Goal: Complete application form

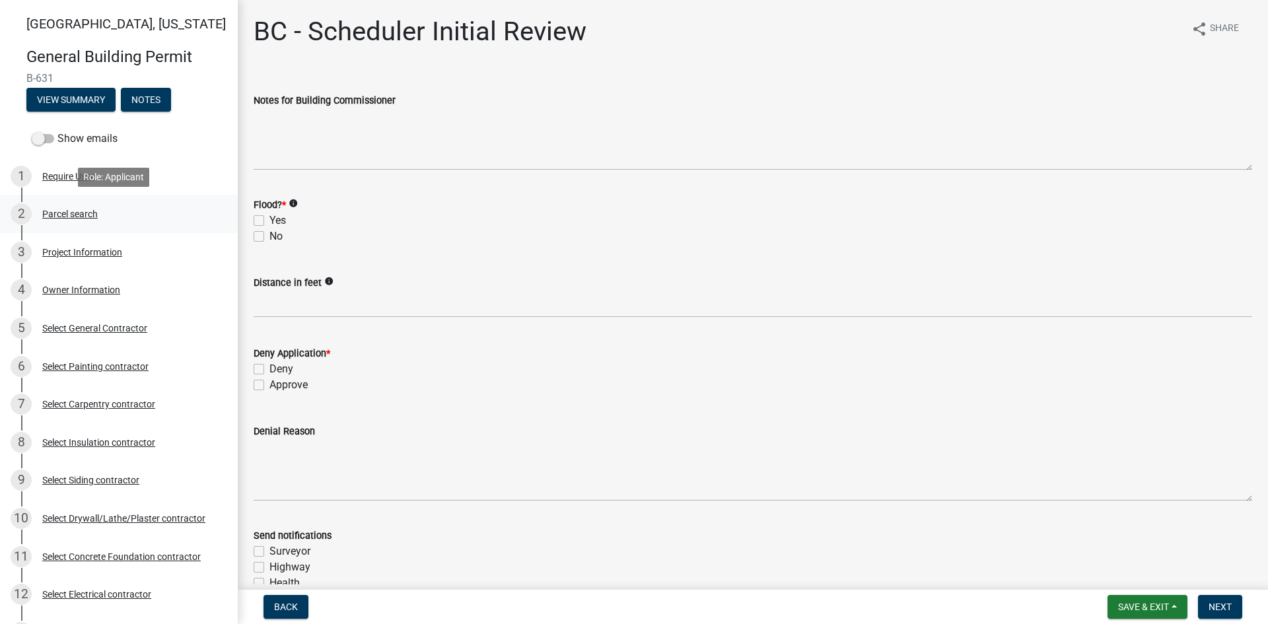
click at [73, 210] on div "Parcel search" at bounding box center [69, 213] width 55 height 9
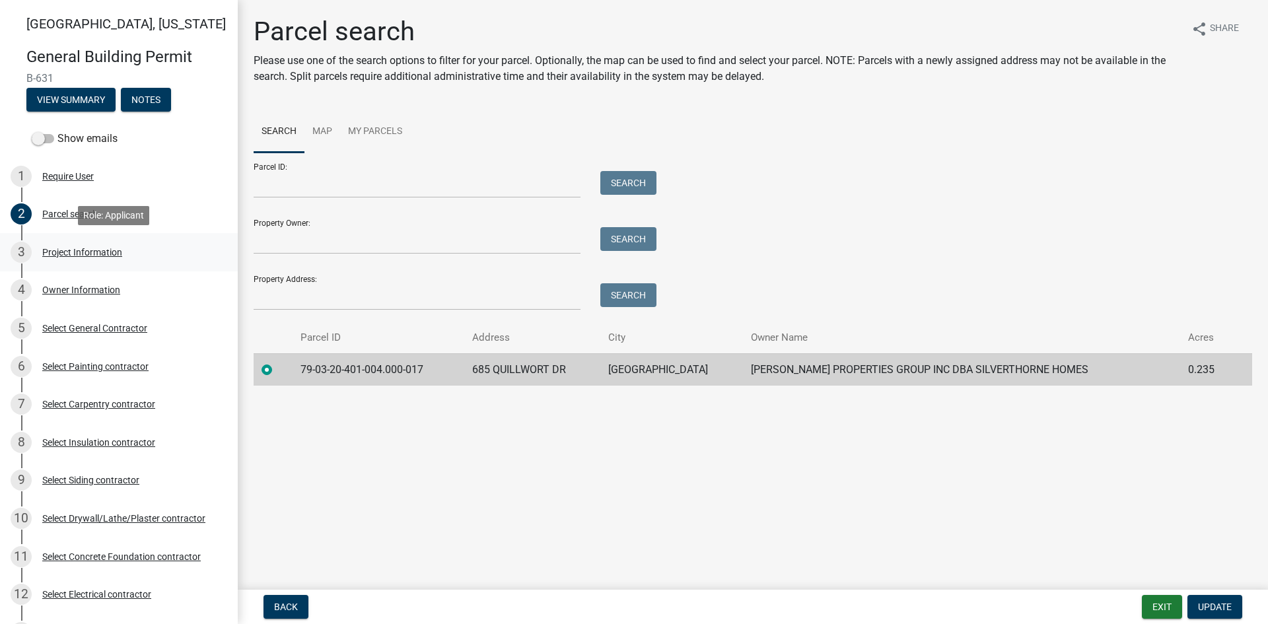
click at [102, 248] on div "Project Information" at bounding box center [82, 252] width 80 height 9
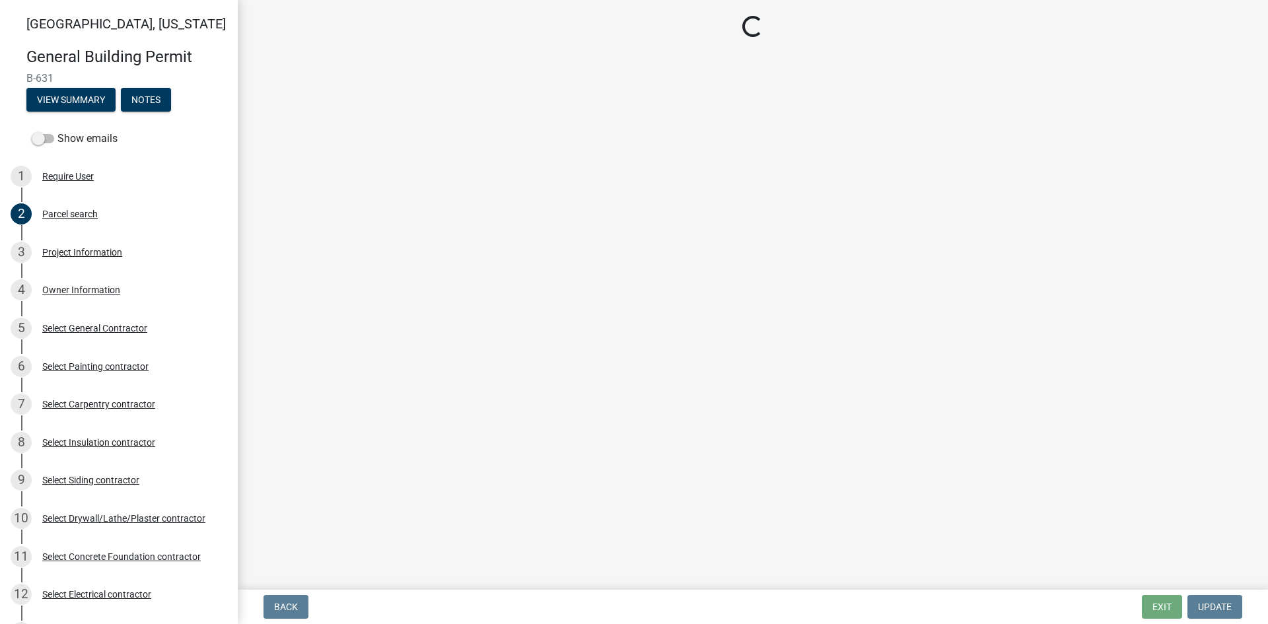
select select "284065a8-e45b-4e27-8ad0-db61958597b9"
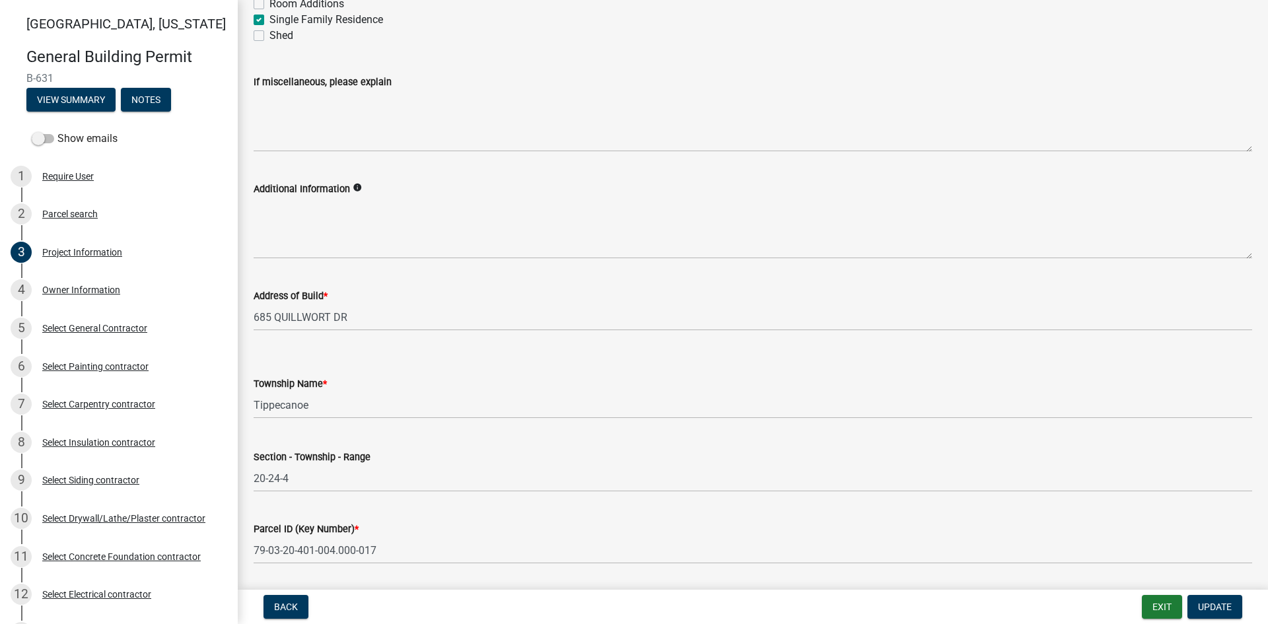
scroll to position [318, 0]
click at [72, 293] on div "Owner Information" at bounding box center [81, 289] width 78 height 9
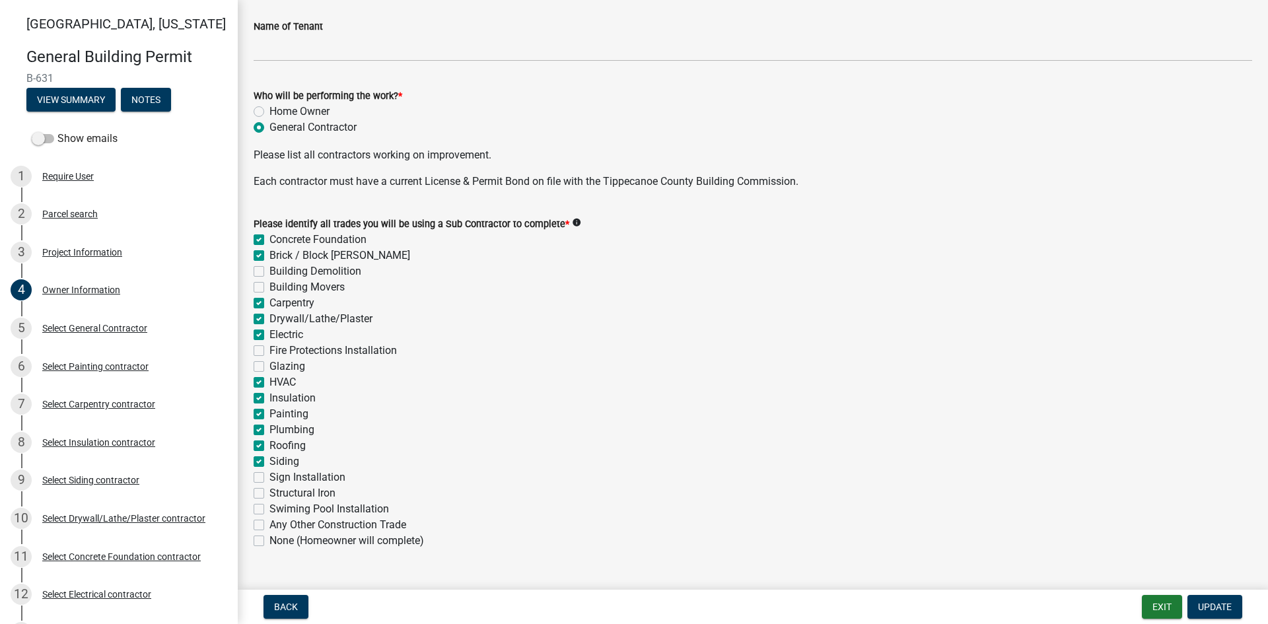
scroll to position [390, 0]
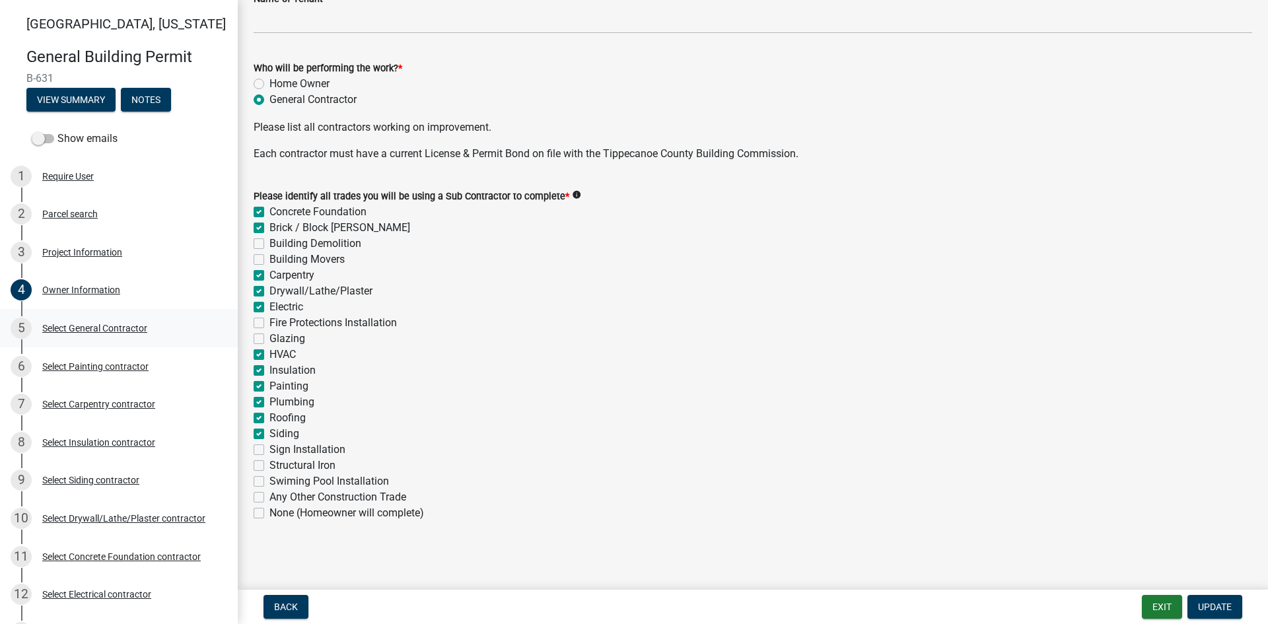
click at [114, 331] on div "Select General Contractor" at bounding box center [94, 328] width 105 height 9
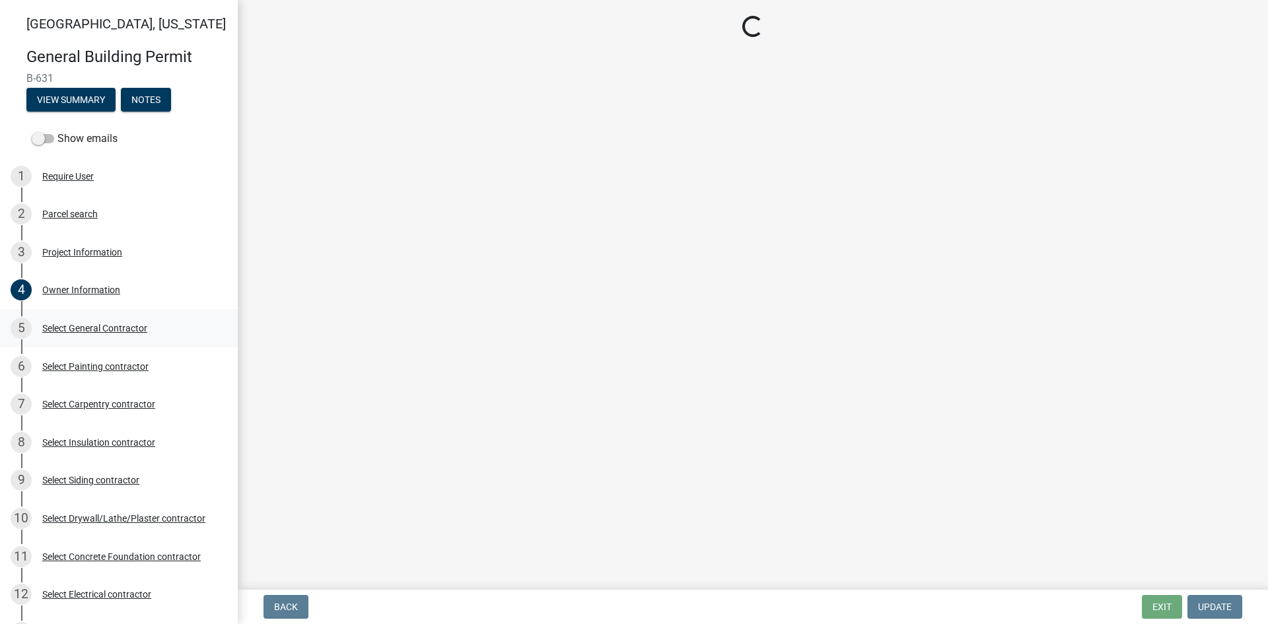
scroll to position [0, 0]
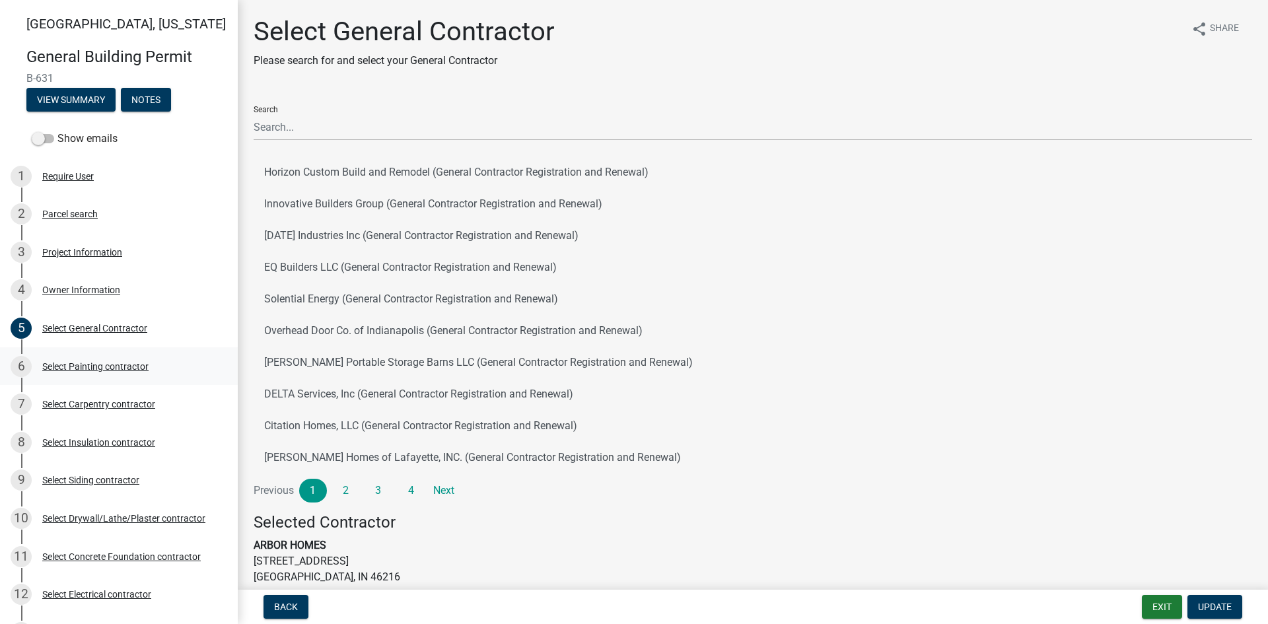
click at [88, 372] on div "6 Select Painting contractor" at bounding box center [114, 366] width 206 height 21
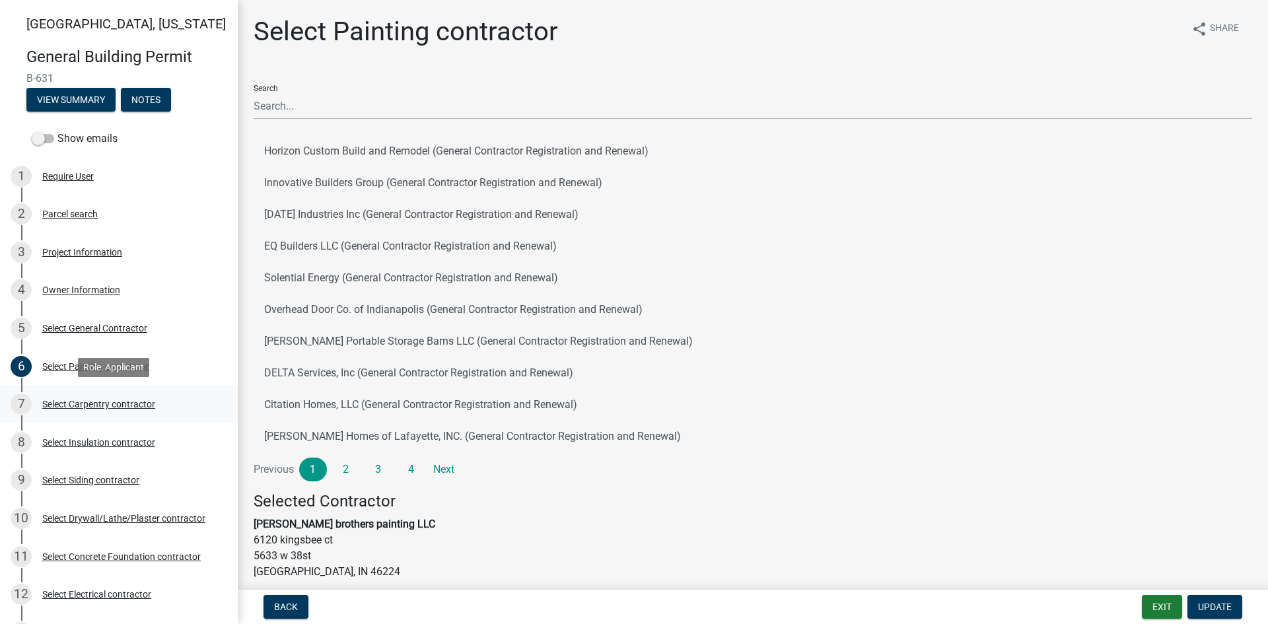
click at [108, 404] on div "Select Carpentry contractor" at bounding box center [98, 403] width 113 height 9
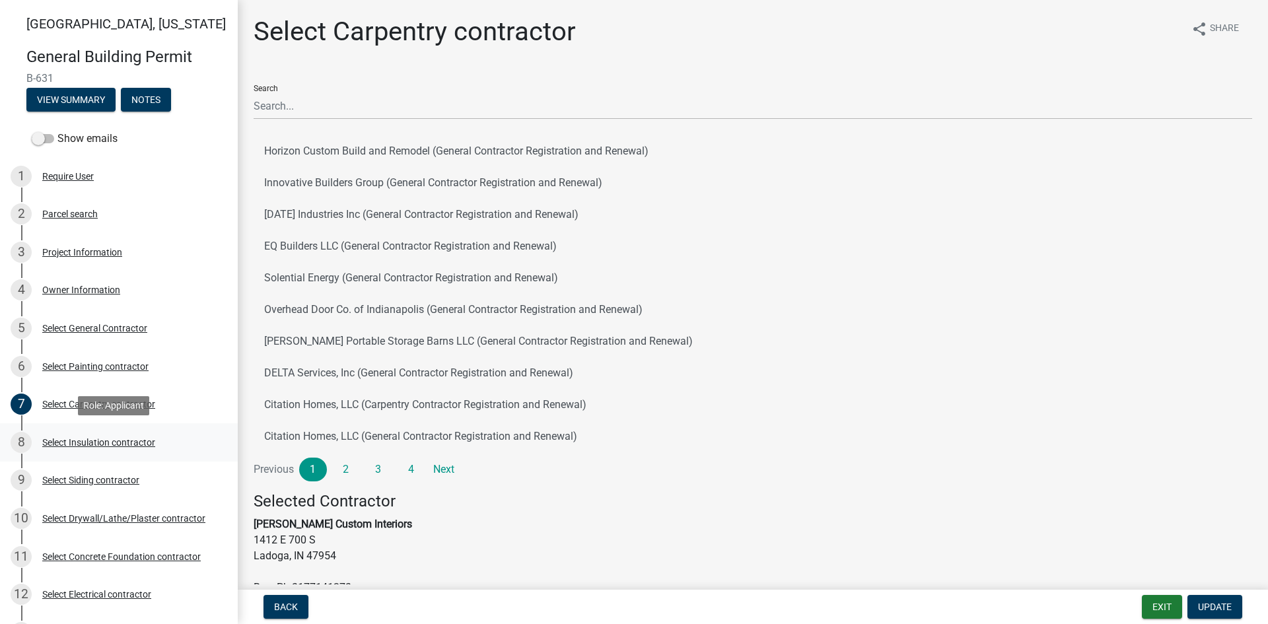
click at [125, 446] on div "Select Insulation contractor" at bounding box center [98, 442] width 113 height 9
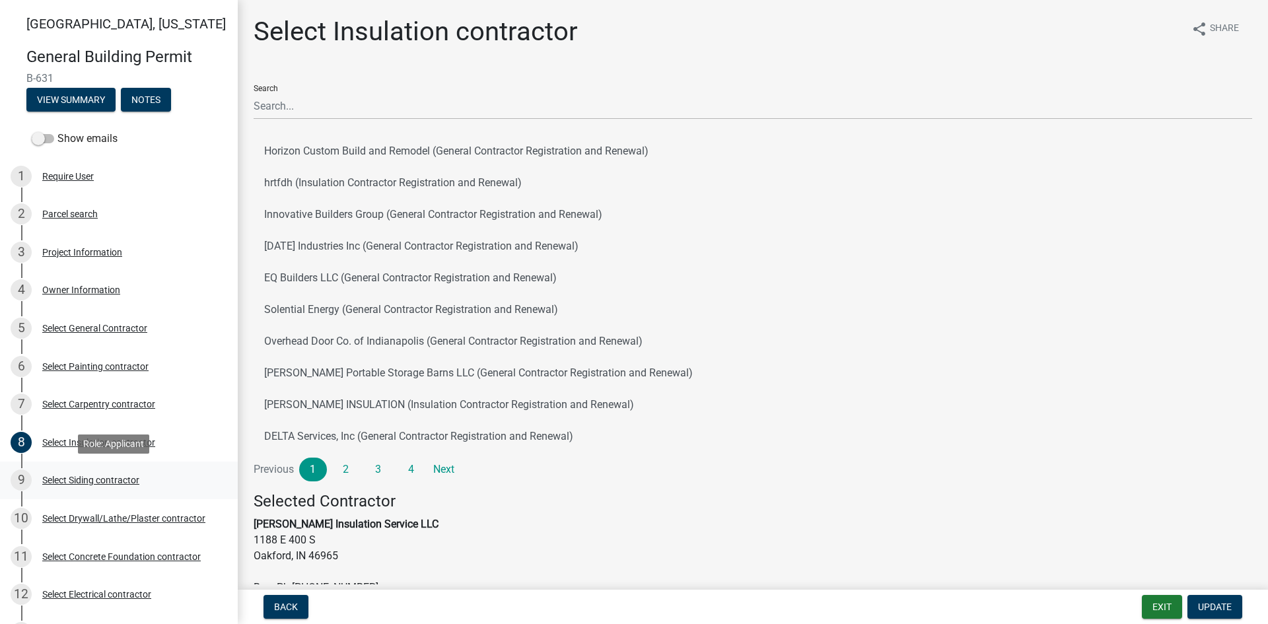
click at [116, 479] on div "Select Siding contractor" at bounding box center [90, 479] width 97 height 9
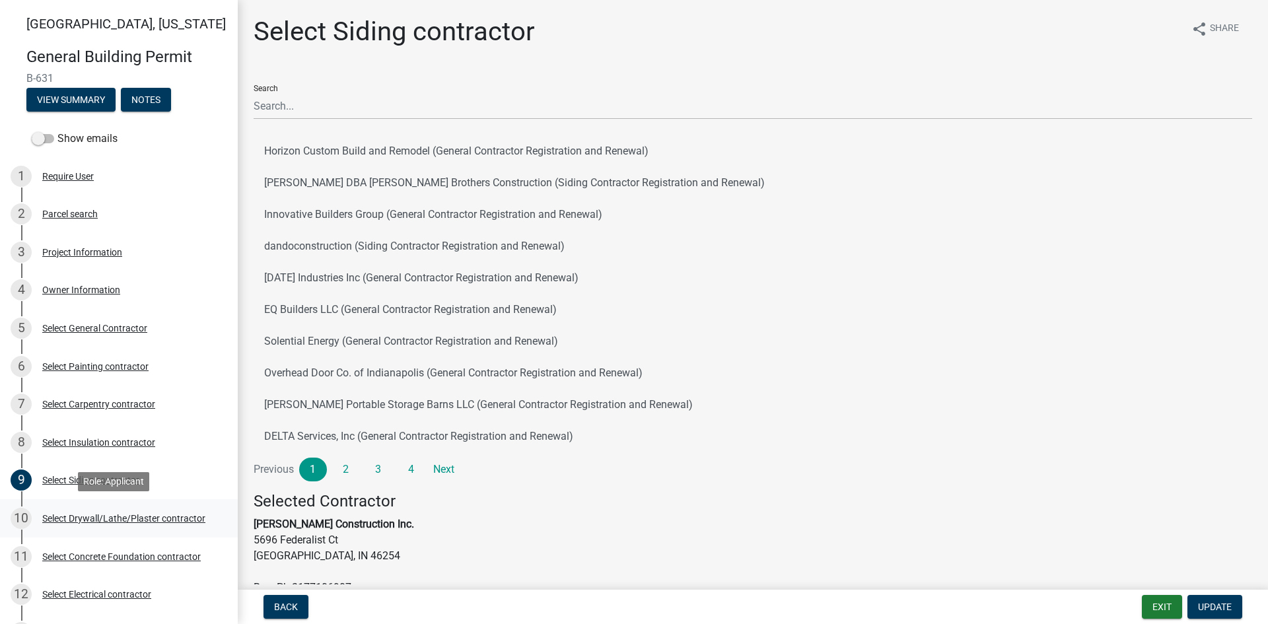
click at [133, 518] on div "Select Drywall/Lathe/Plaster contractor" at bounding box center [123, 518] width 163 height 9
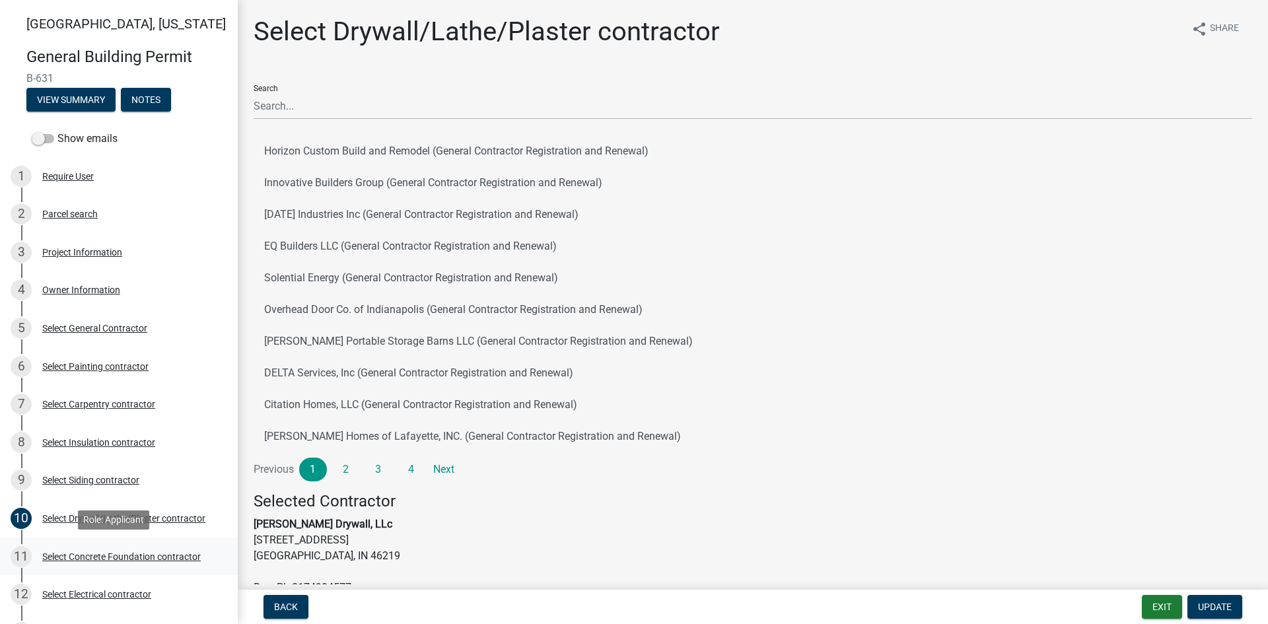
click at [148, 555] on div "Select Concrete Foundation contractor" at bounding box center [121, 556] width 158 height 9
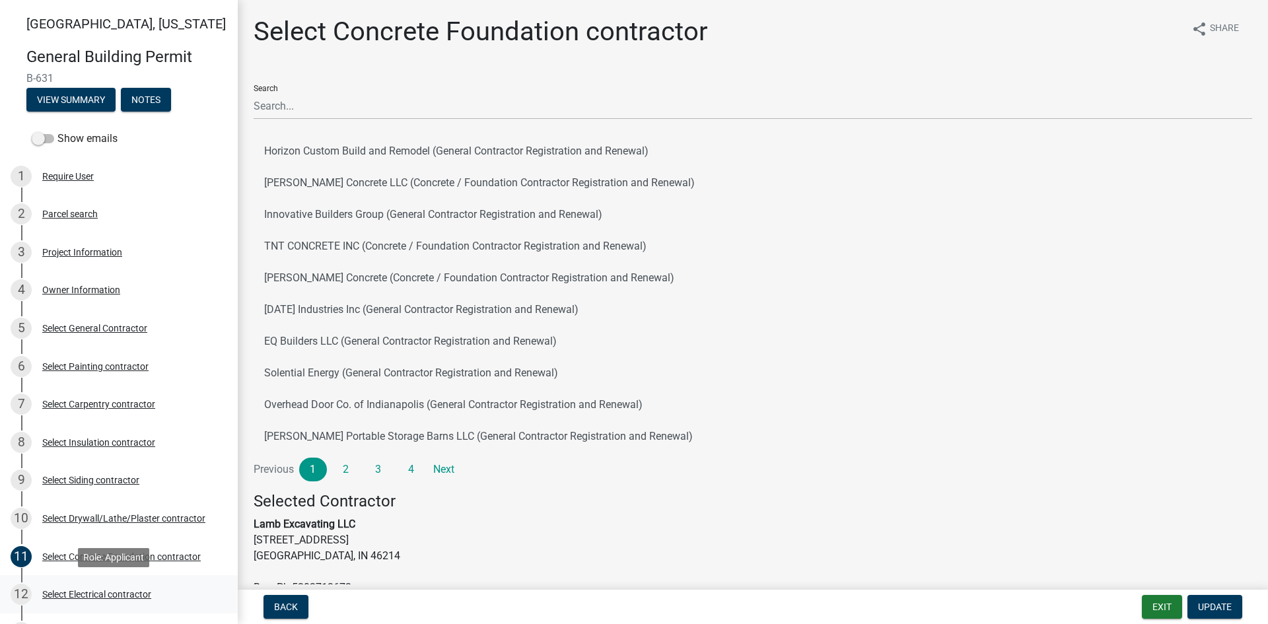
click at [135, 591] on div "Select Electrical contractor" at bounding box center [96, 594] width 109 height 9
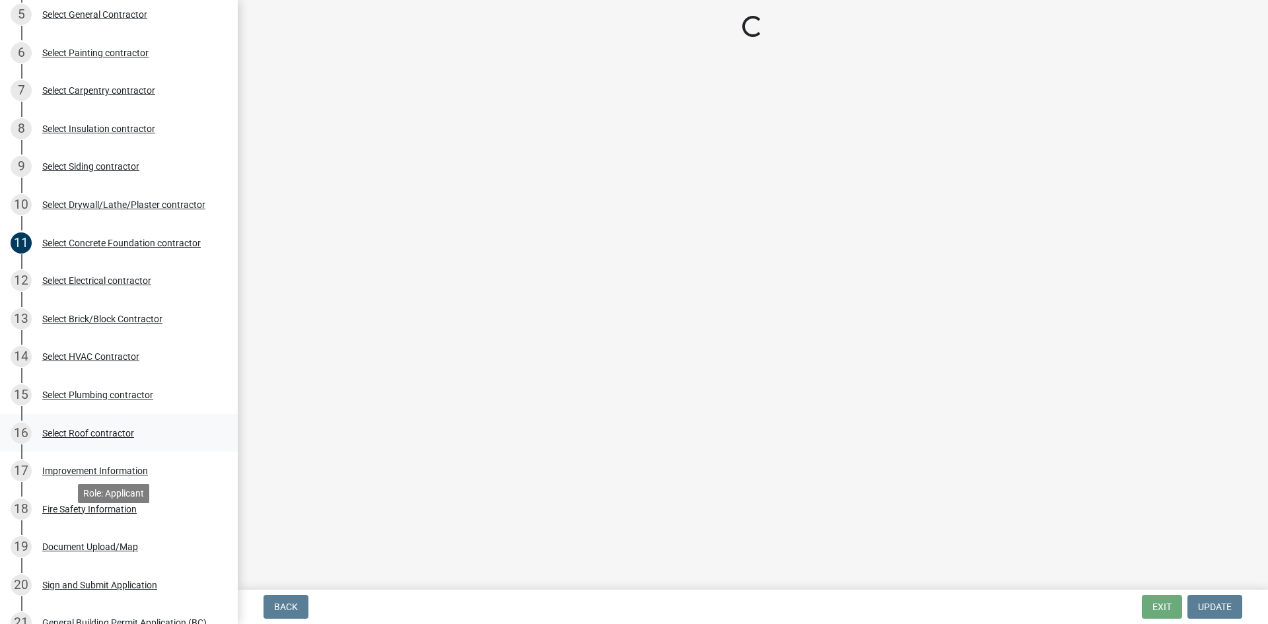
scroll to position [330, 0]
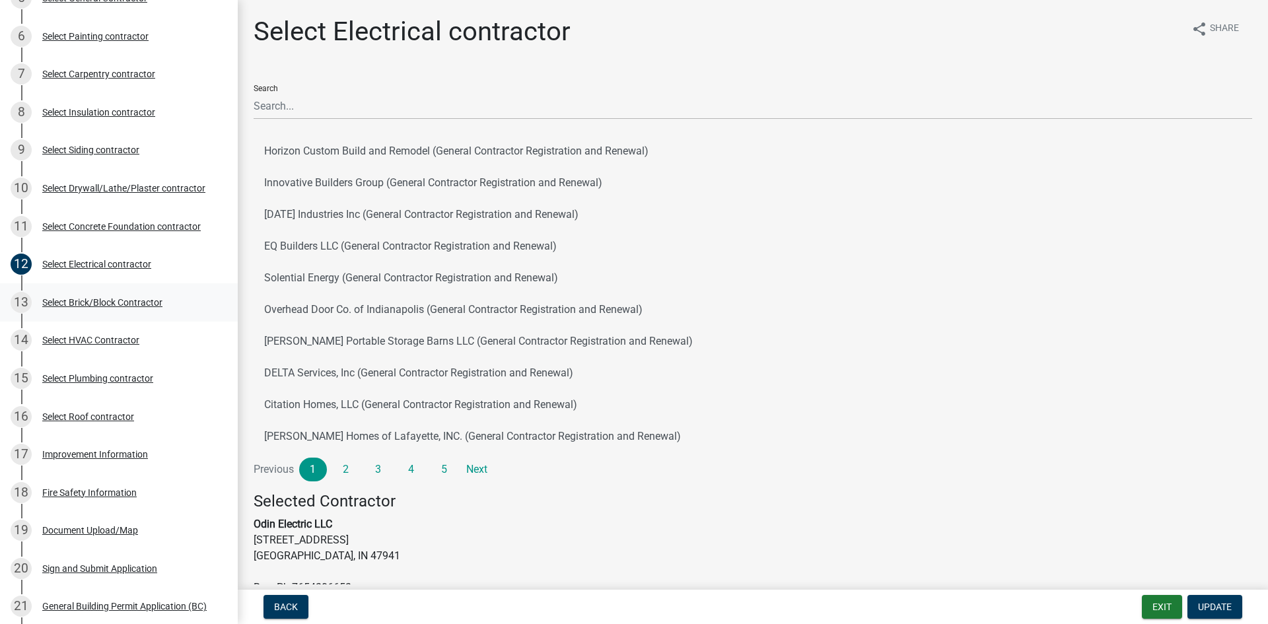
click at [101, 301] on div "Select Brick/Block Contractor" at bounding box center [102, 302] width 120 height 9
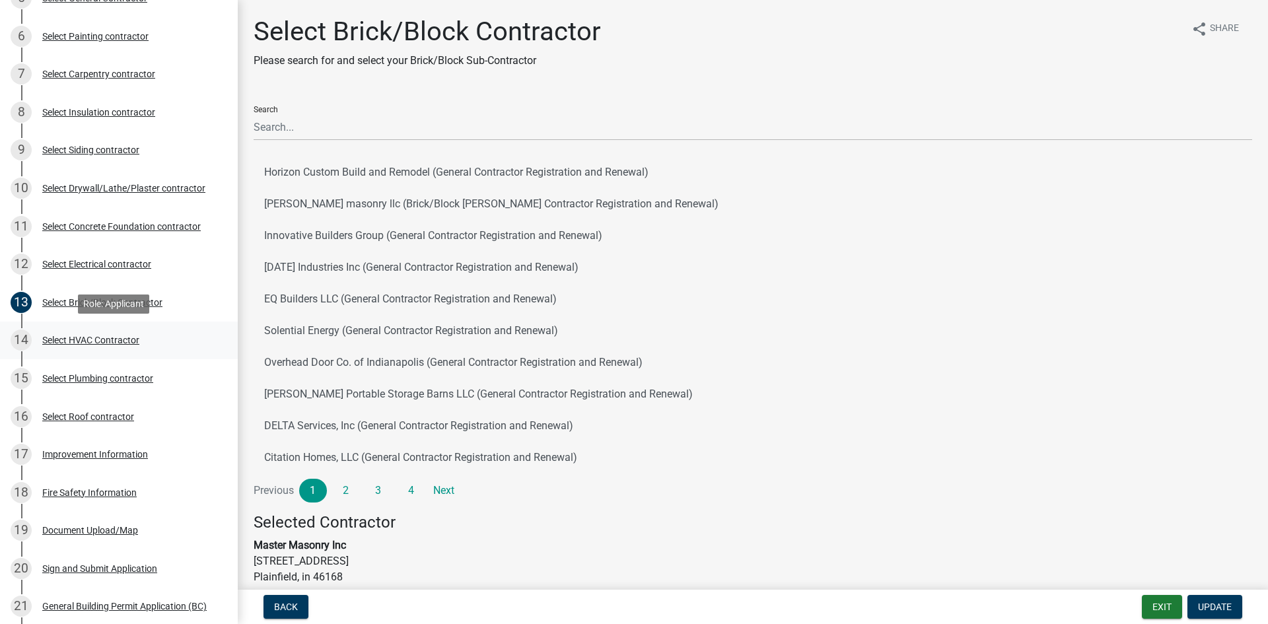
click at [107, 339] on div "Select HVAC Contractor" at bounding box center [90, 339] width 97 height 9
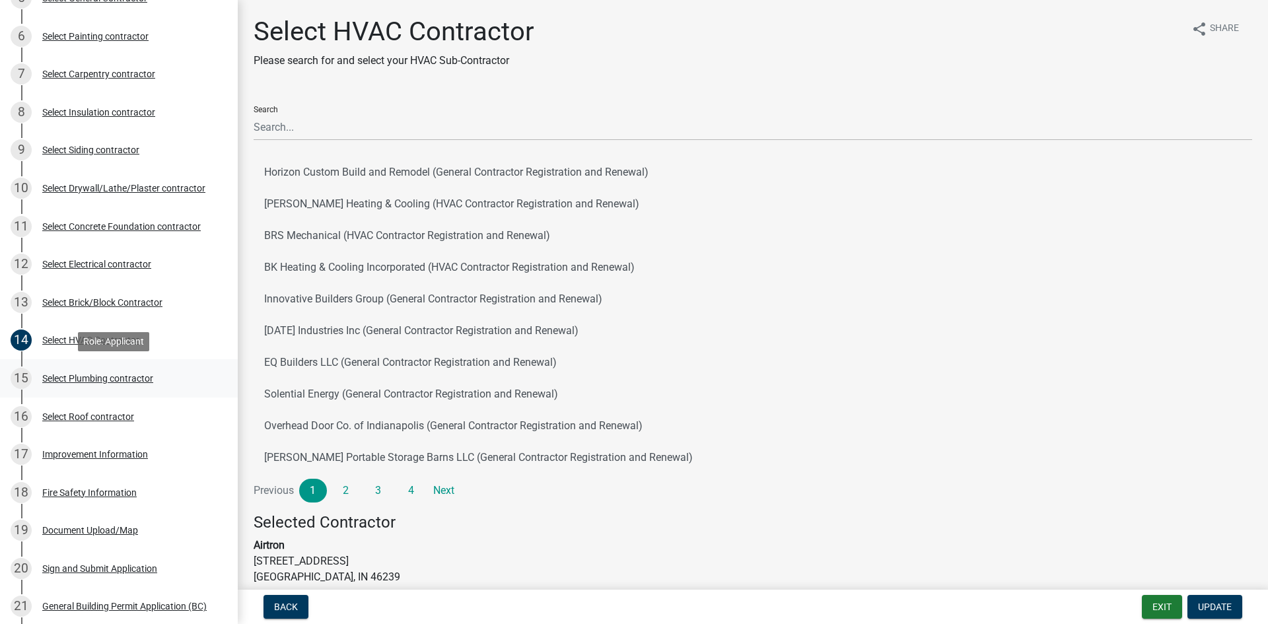
click at [113, 375] on div "Select Plumbing contractor" at bounding box center [97, 378] width 111 height 9
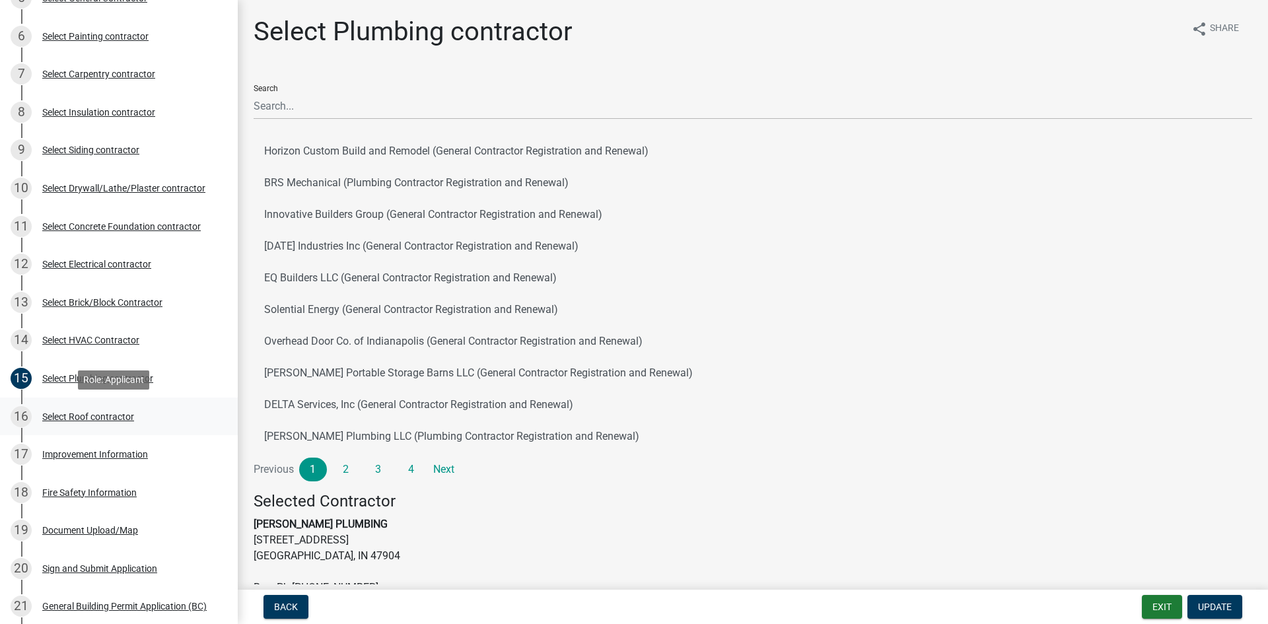
click at [114, 418] on div "Select Roof contractor" at bounding box center [88, 416] width 92 height 9
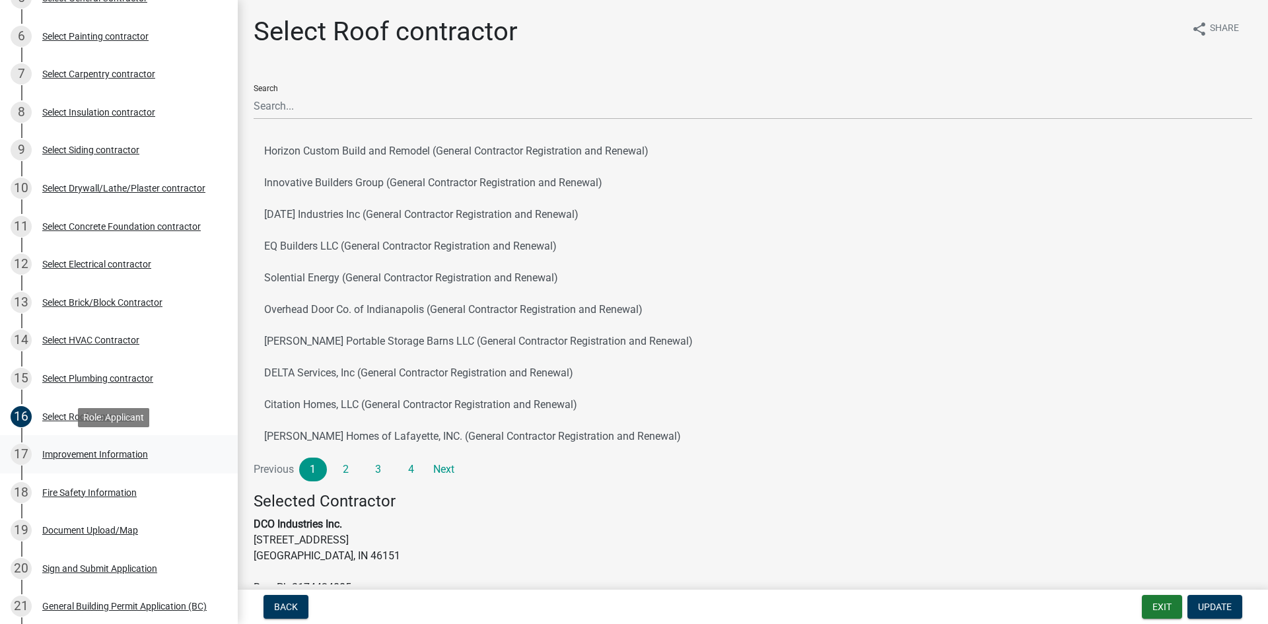
click at [119, 454] on div "Improvement Information" at bounding box center [95, 454] width 106 height 9
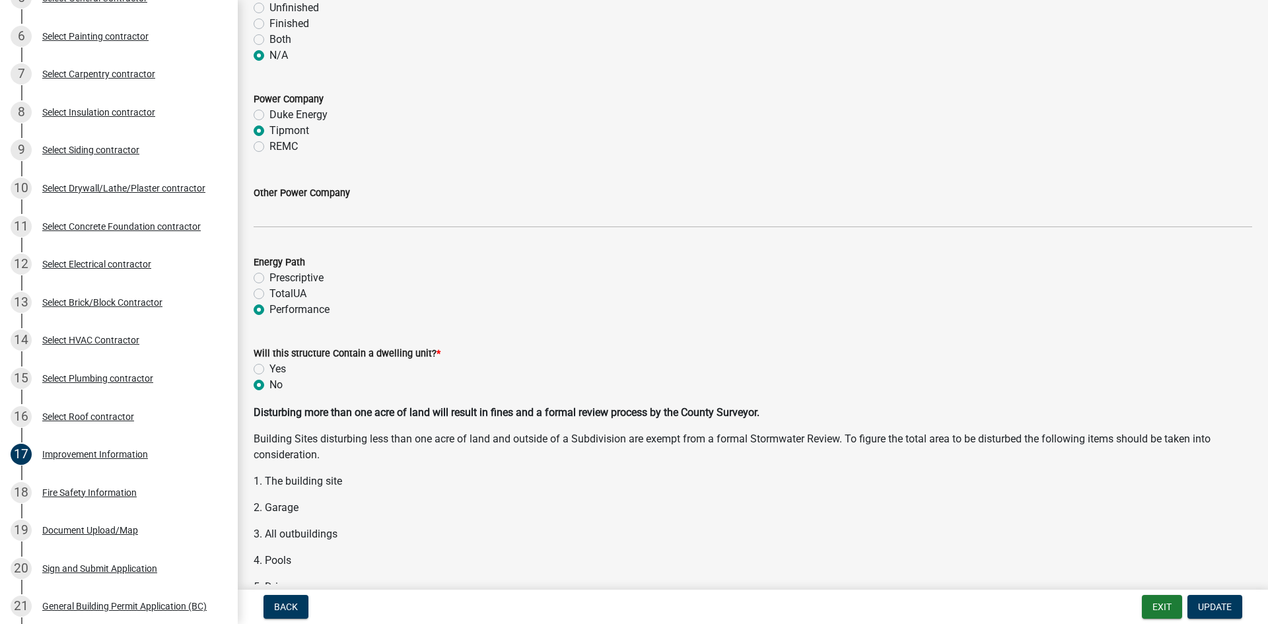
scroll to position [1453, 0]
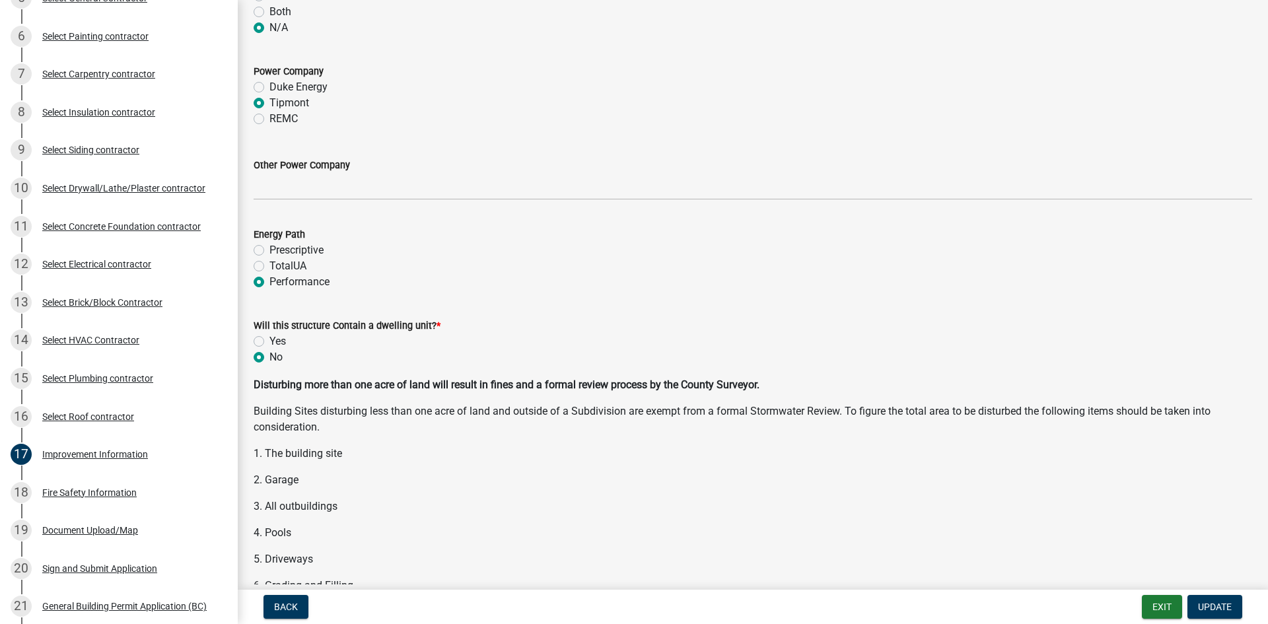
click at [269, 343] on label "Yes" at bounding box center [277, 341] width 17 height 16
click at [269, 342] on input "Yes" at bounding box center [273, 337] width 9 height 9
radio input "true"
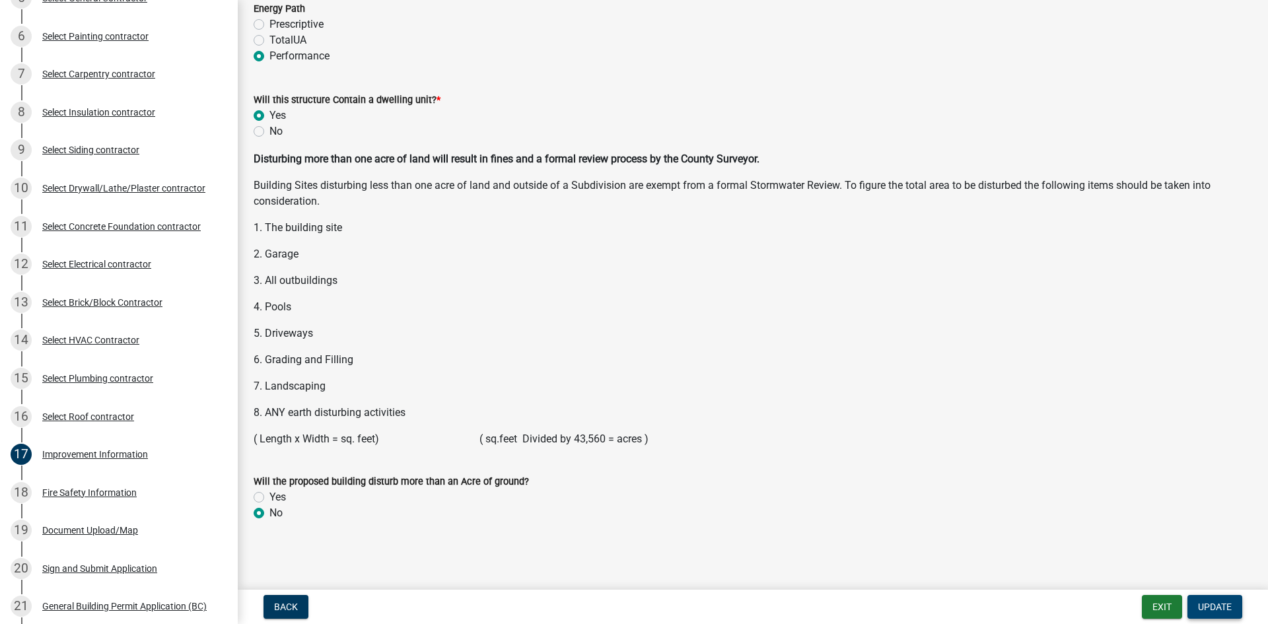
click at [1209, 608] on span "Update" at bounding box center [1215, 606] width 34 height 11
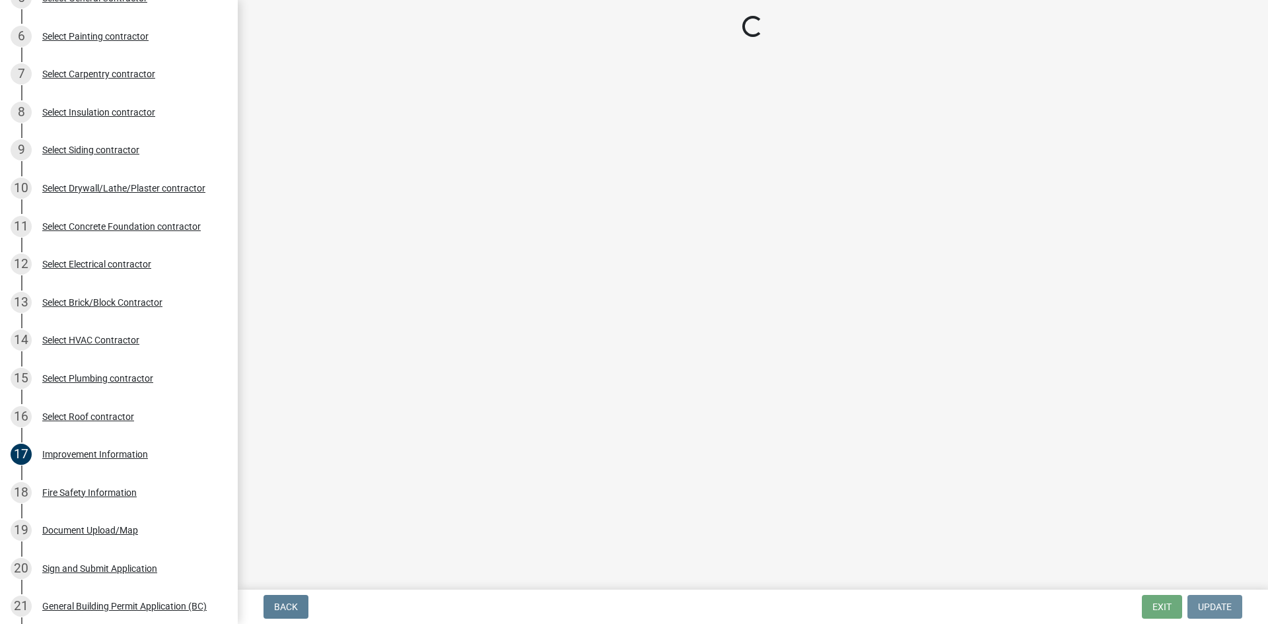
scroll to position [0, 0]
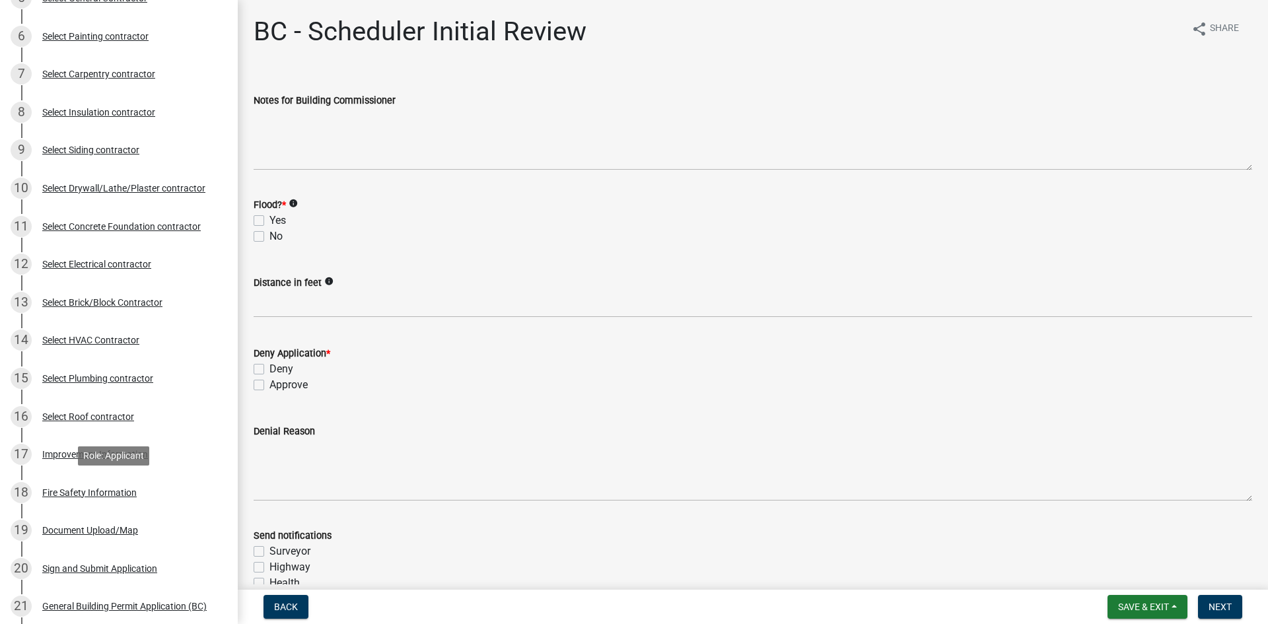
click at [95, 492] on div "Fire Safety Information" at bounding box center [89, 492] width 94 height 9
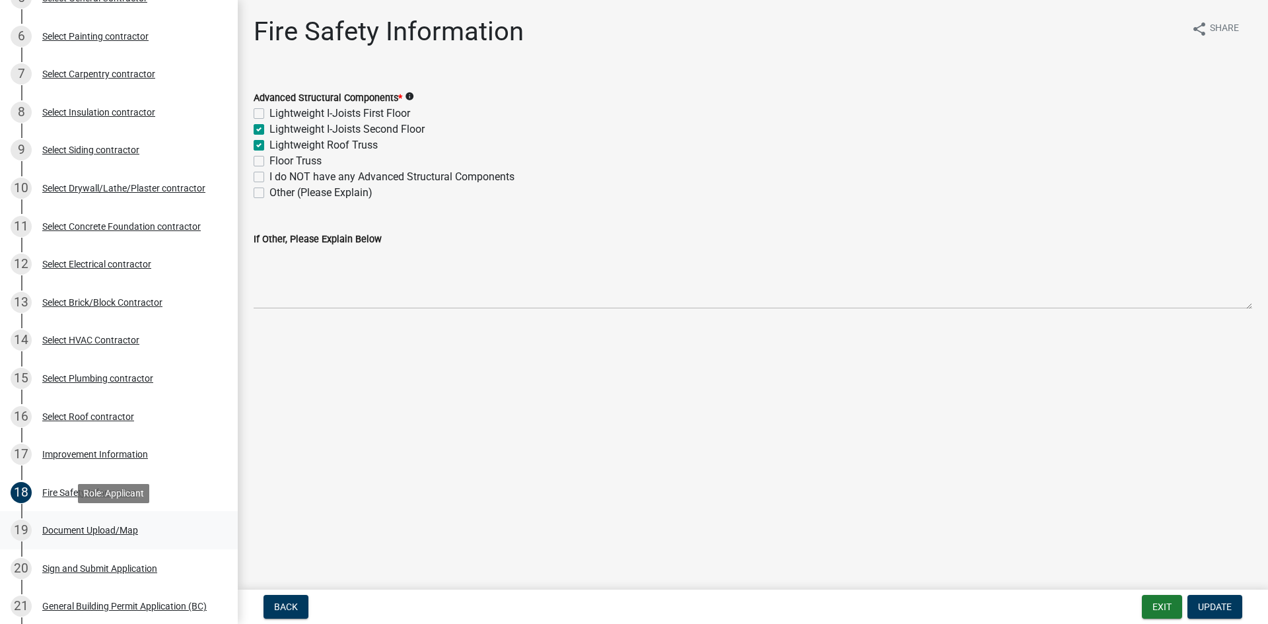
click at [100, 526] on div "Document Upload/Map" at bounding box center [90, 530] width 96 height 9
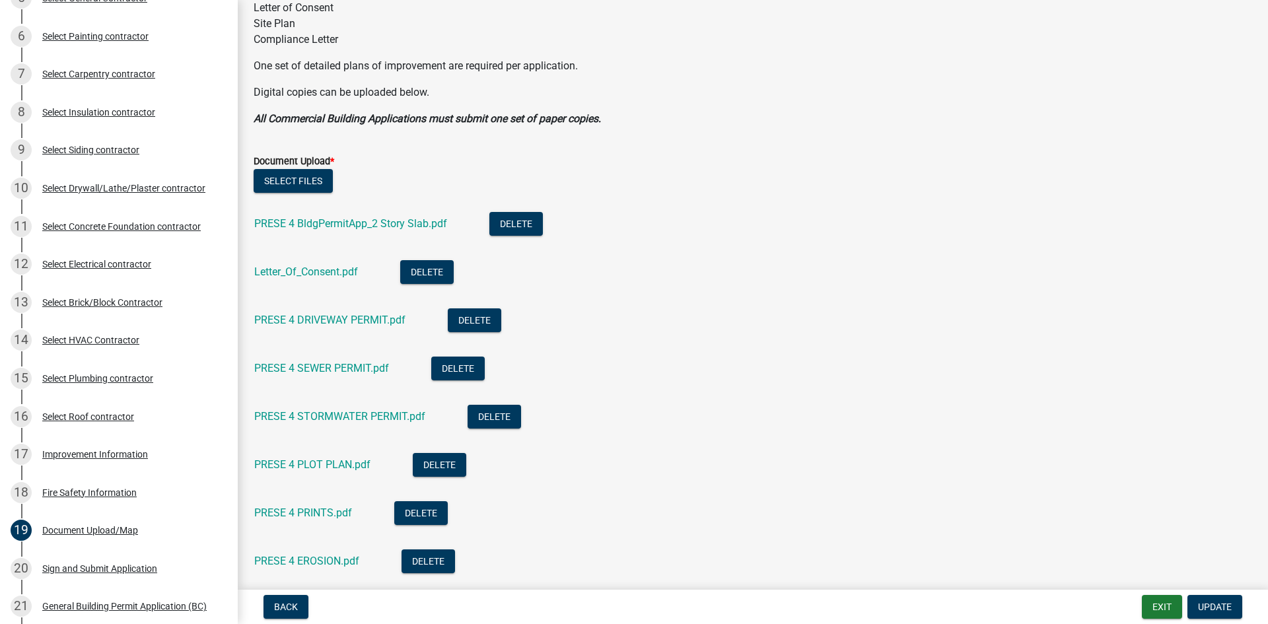
scroll to position [462, 0]
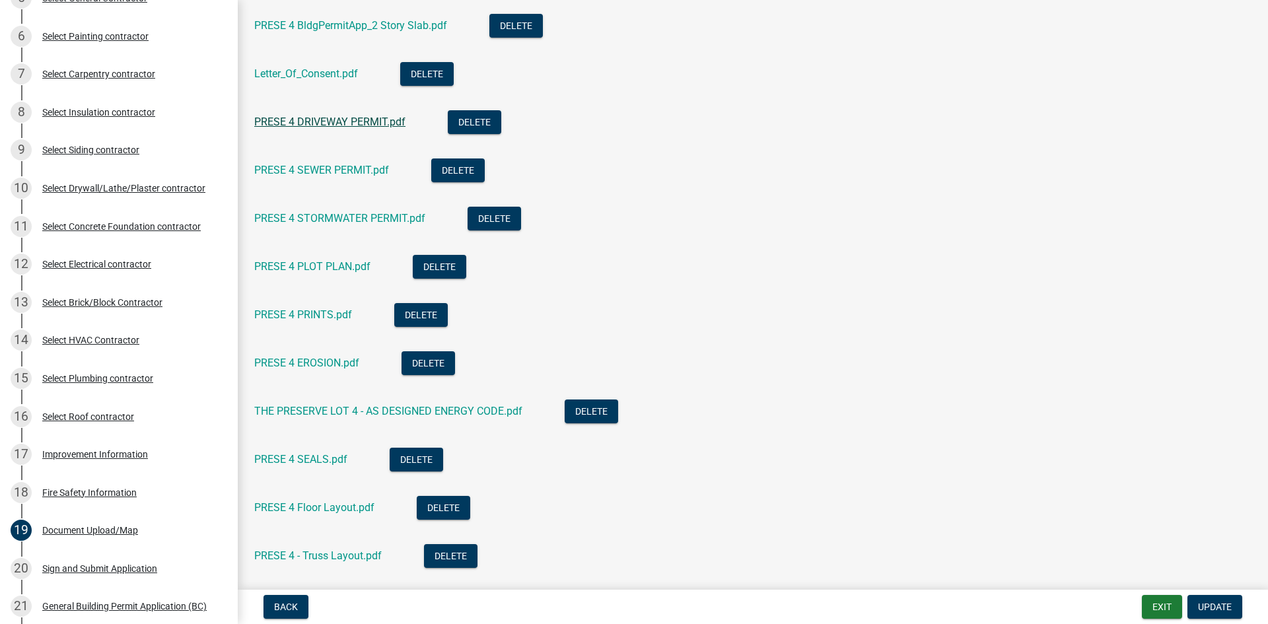
click at [342, 121] on link "PRESE 4 DRIVEWAY PERMIT.pdf" at bounding box center [329, 122] width 151 height 13
click at [344, 172] on link "PRESE 4 SEWER PERMIT.pdf" at bounding box center [321, 170] width 135 height 13
click at [353, 217] on link "PRESE 4 STORMWATER PERMIT.pdf" at bounding box center [339, 218] width 171 height 13
drag, startPoint x: 348, startPoint y: 259, endPoint x: 349, endPoint y: 252, distance: 8.0
click at [348, 260] on div "PRESE 4 PLOT PLAN.pdf" at bounding box center [322, 268] width 137 height 27
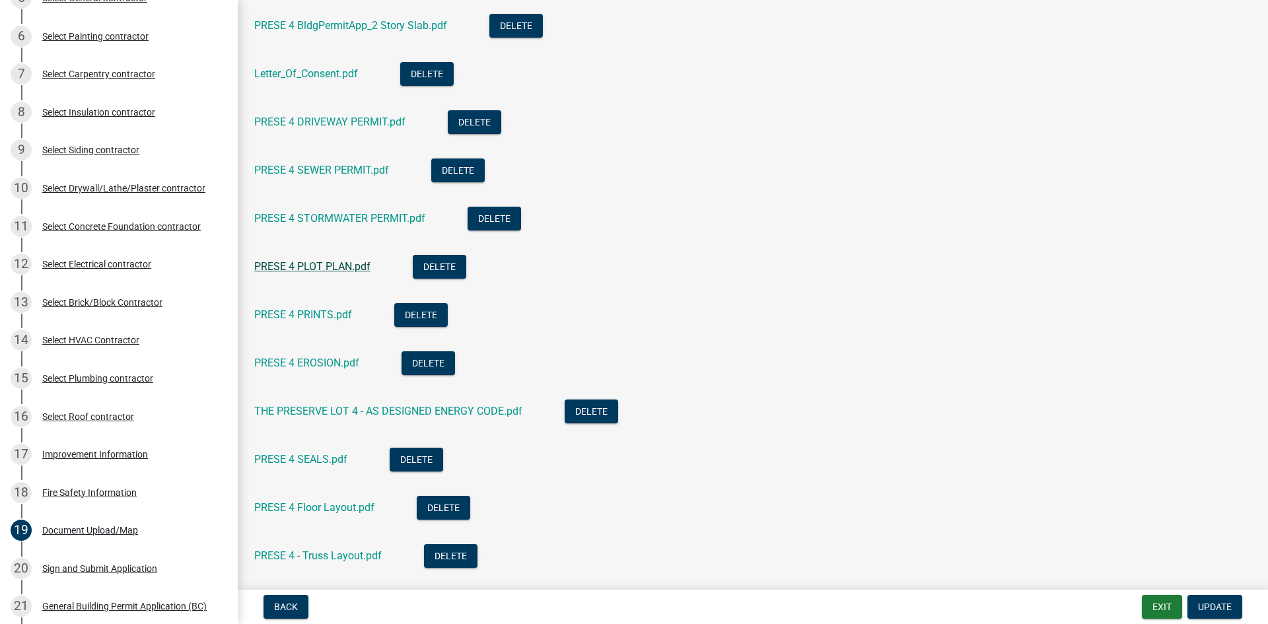
click at [320, 265] on link "PRESE 4 PLOT PLAN.pdf" at bounding box center [312, 266] width 116 height 13
click at [312, 316] on link "PRESE 4 PRINTS.pdf" at bounding box center [303, 314] width 98 height 13
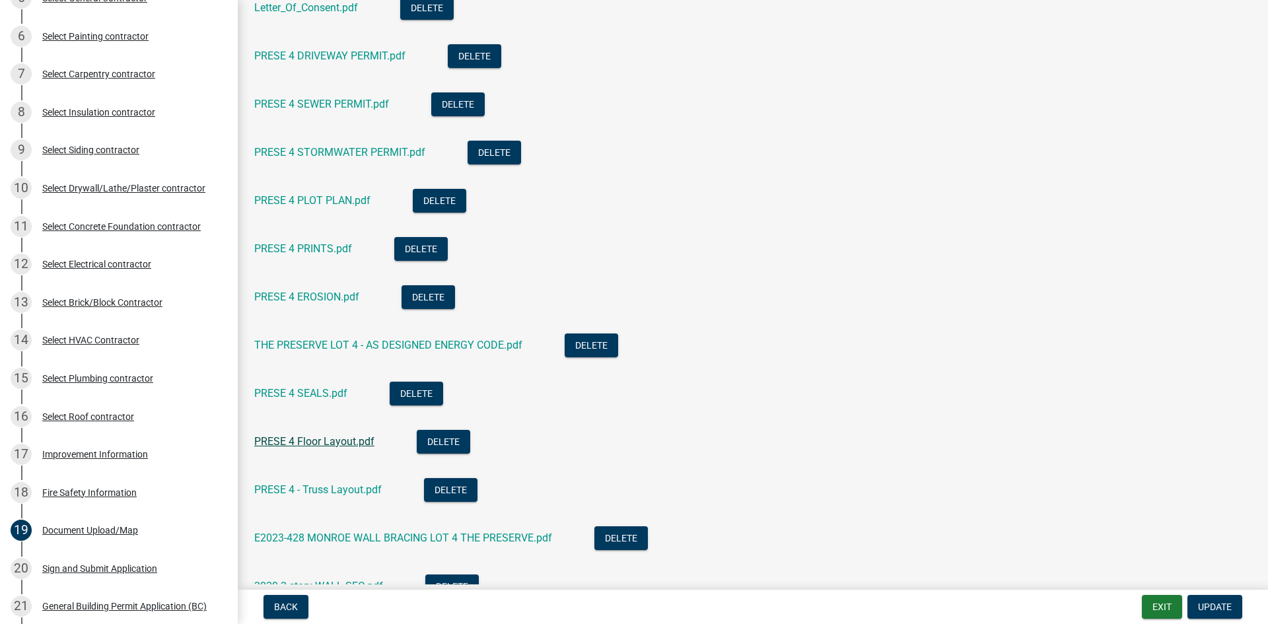
click at [316, 438] on link "PRESE 4 Floor Layout.pdf" at bounding box center [314, 441] width 120 height 13
click at [350, 489] on link "PRESE 4 - Truss Layout.pdf" at bounding box center [317, 489] width 127 height 13
click at [370, 537] on link "E2023-428 MONROE WALL BRACING LOT 4 THE PRESERVE.pdf" at bounding box center [403, 537] width 298 height 13
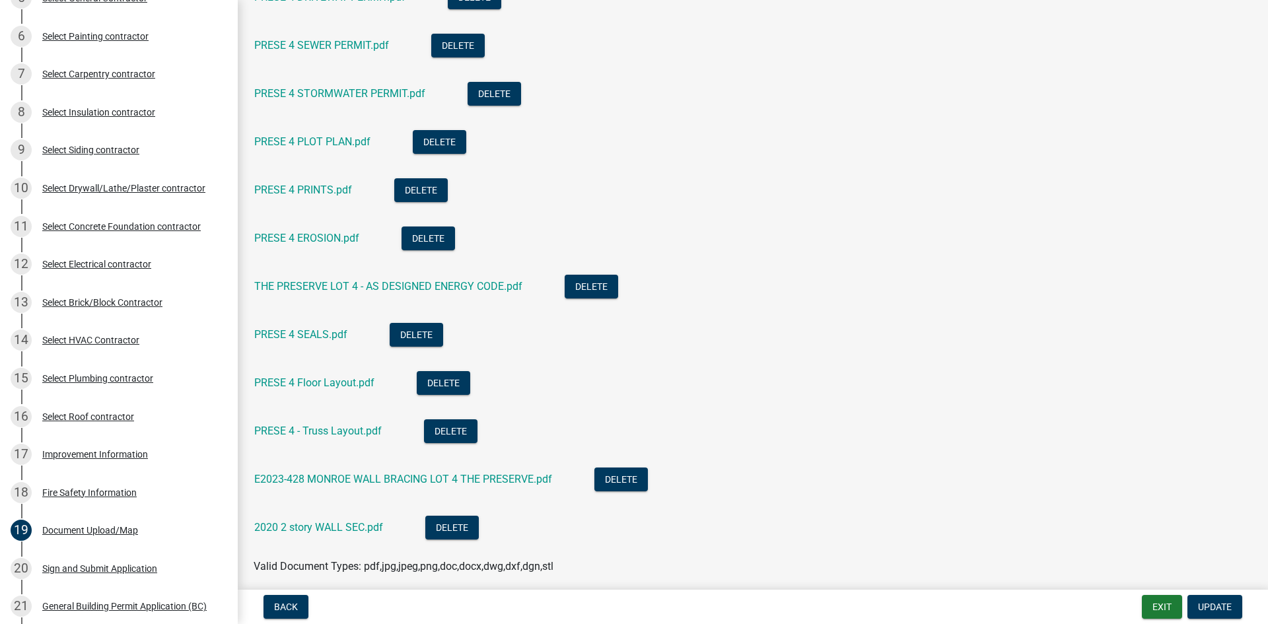
scroll to position [660, 0]
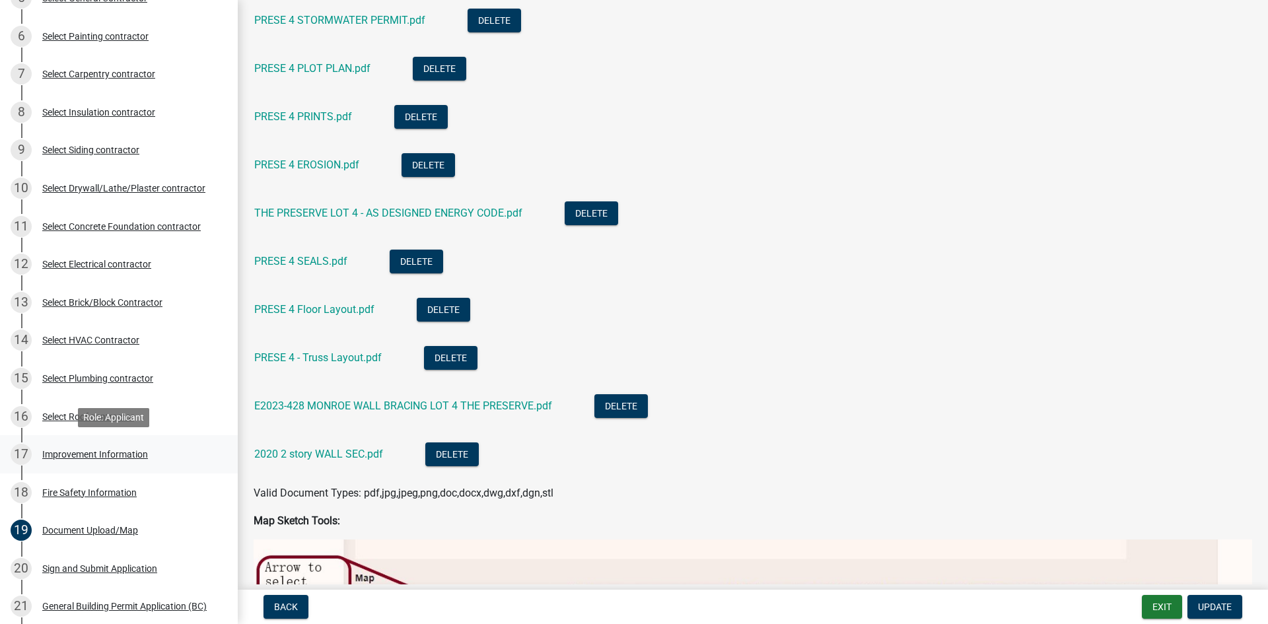
click at [78, 455] on div "Improvement Information" at bounding box center [95, 454] width 106 height 9
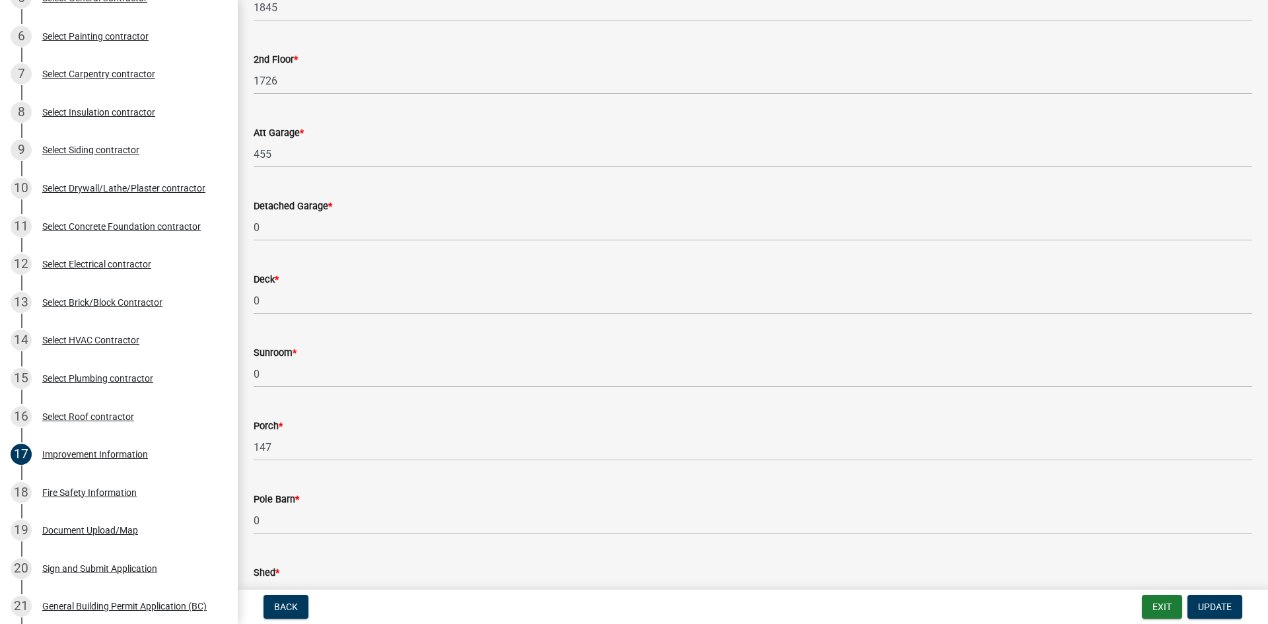
scroll to position [396, 0]
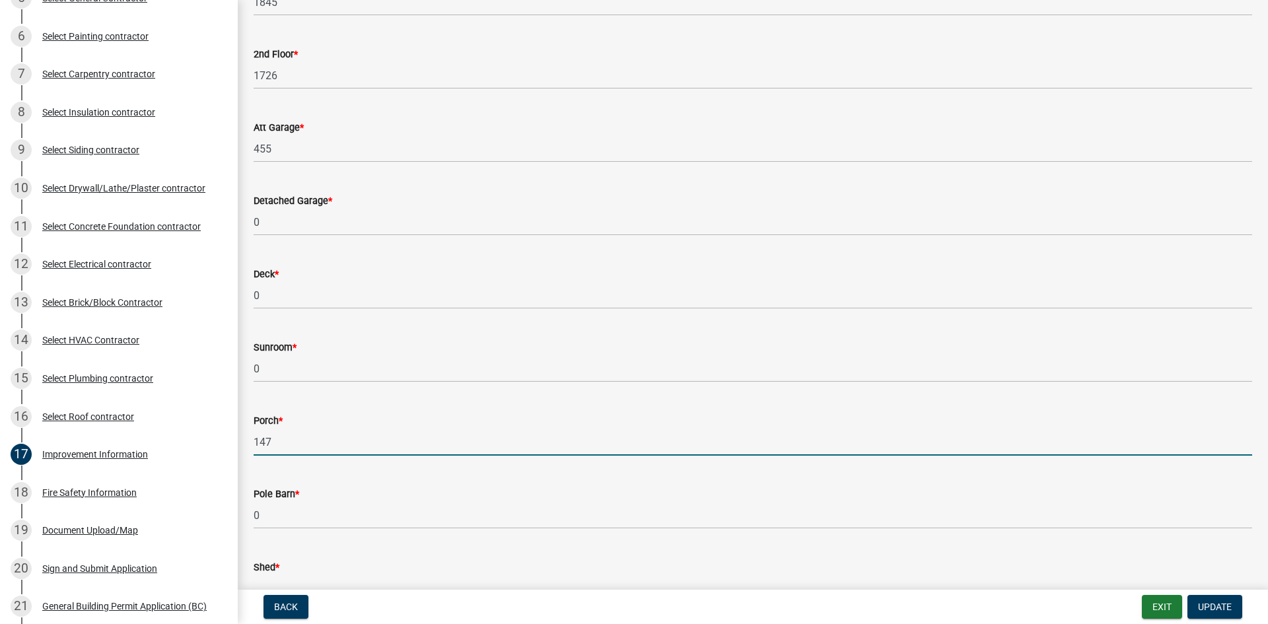
drag, startPoint x: 305, startPoint y: 446, endPoint x: 250, endPoint y: 452, distance: 55.2
click at [250, 452] on div "Porch * 147" at bounding box center [753, 424] width 1018 height 61
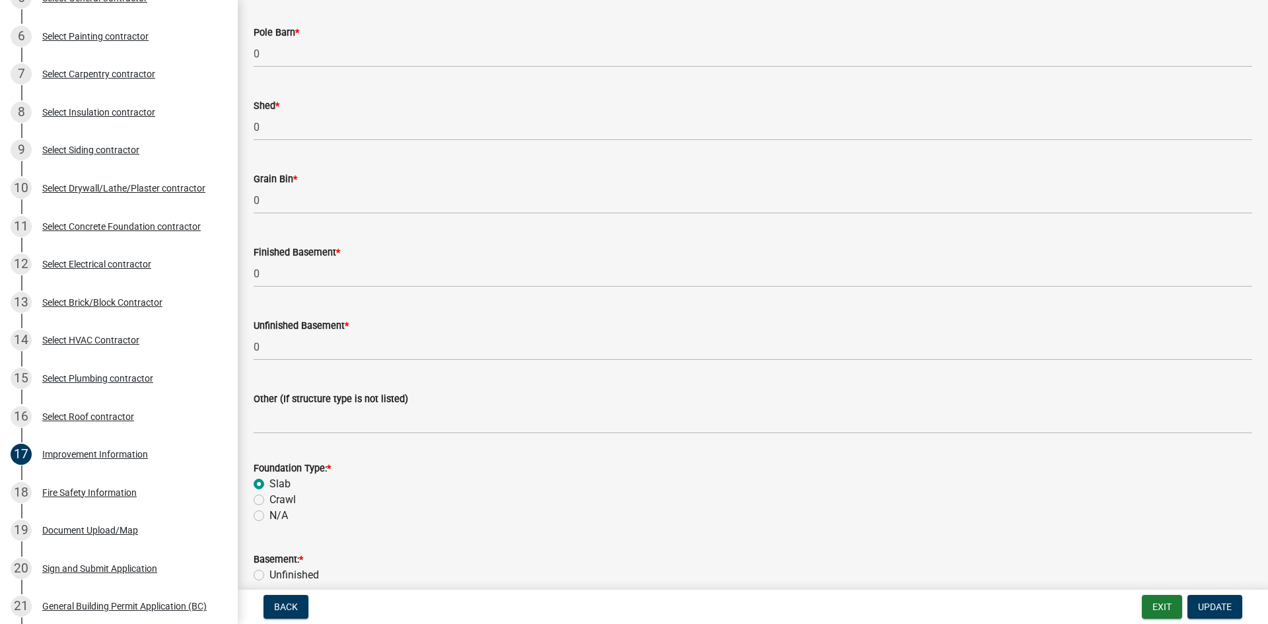
scroll to position [858, 0]
type input "0"
click at [1215, 616] on button "Update" at bounding box center [1214, 607] width 55 height 24
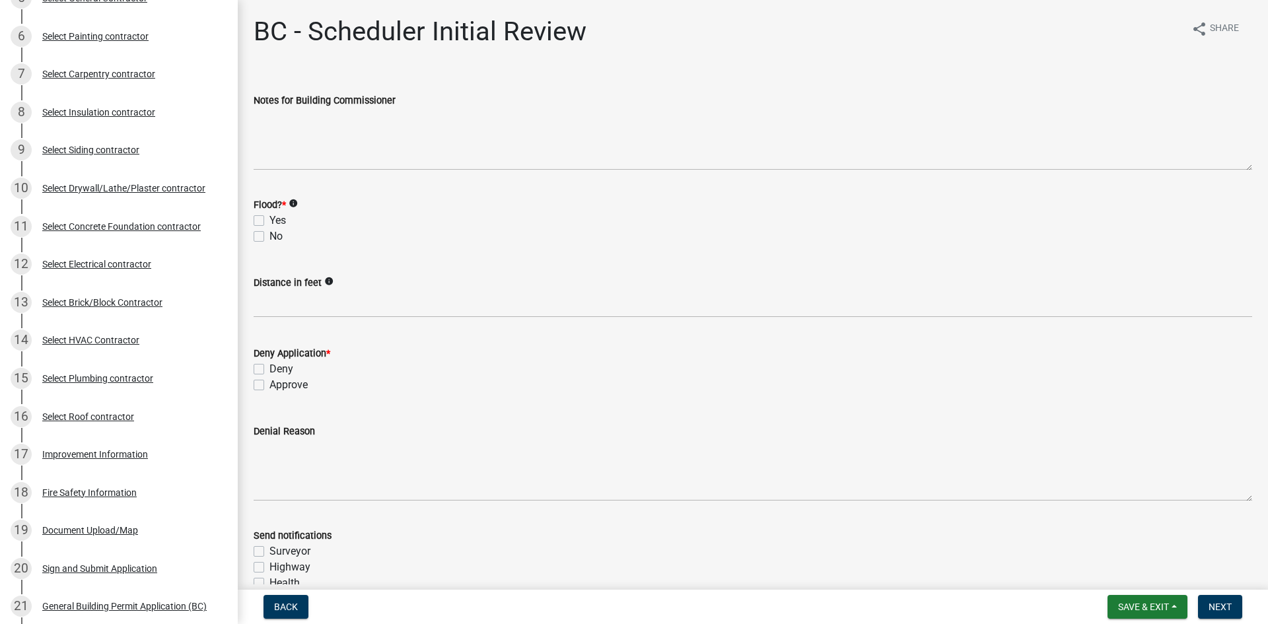
click at [269, 234] on label "No" at bounding box center [275, 236] width 13 height 16
click at [269, 234] on input "No" at bounding box center [273, 232] width 9 height 9
checkbox input "true"
checkbox input "false"
checkbox input "true"
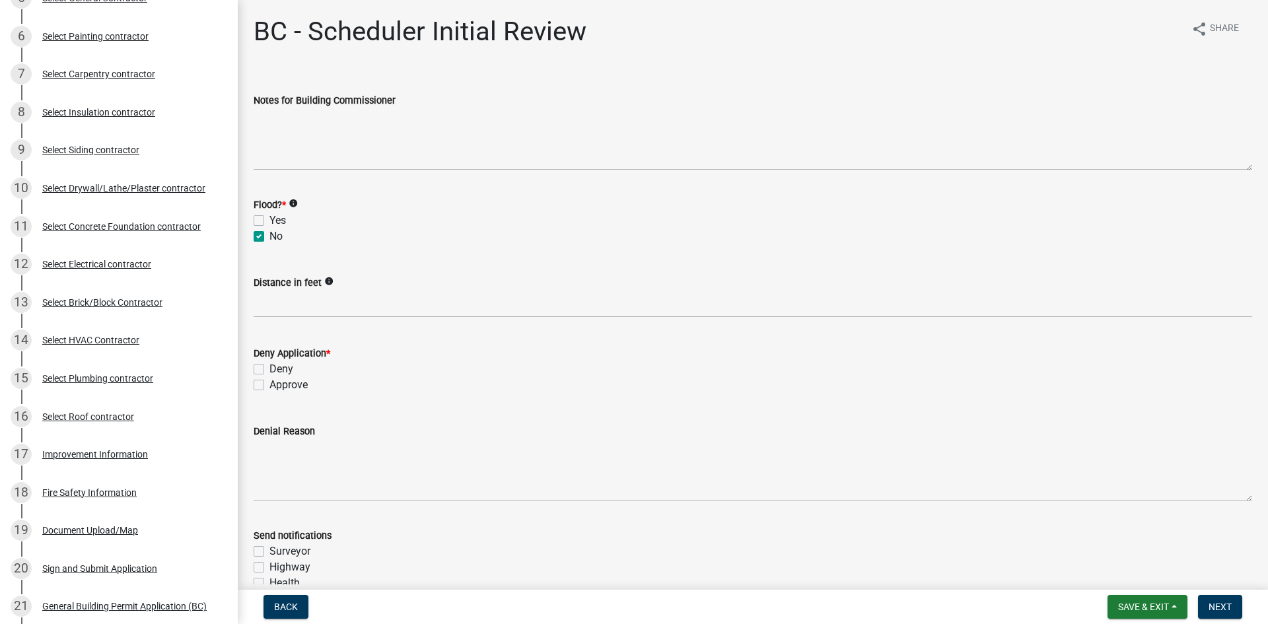
click at [269, 385] on label "Approve" at bounding box center [288, 385] width 38 height 16
click at [269, 385] on input "Approve" at bounding box center [273, 381] width 9 height 9
checkbox input "true"
checkbox input "false"
checkbox input "true"
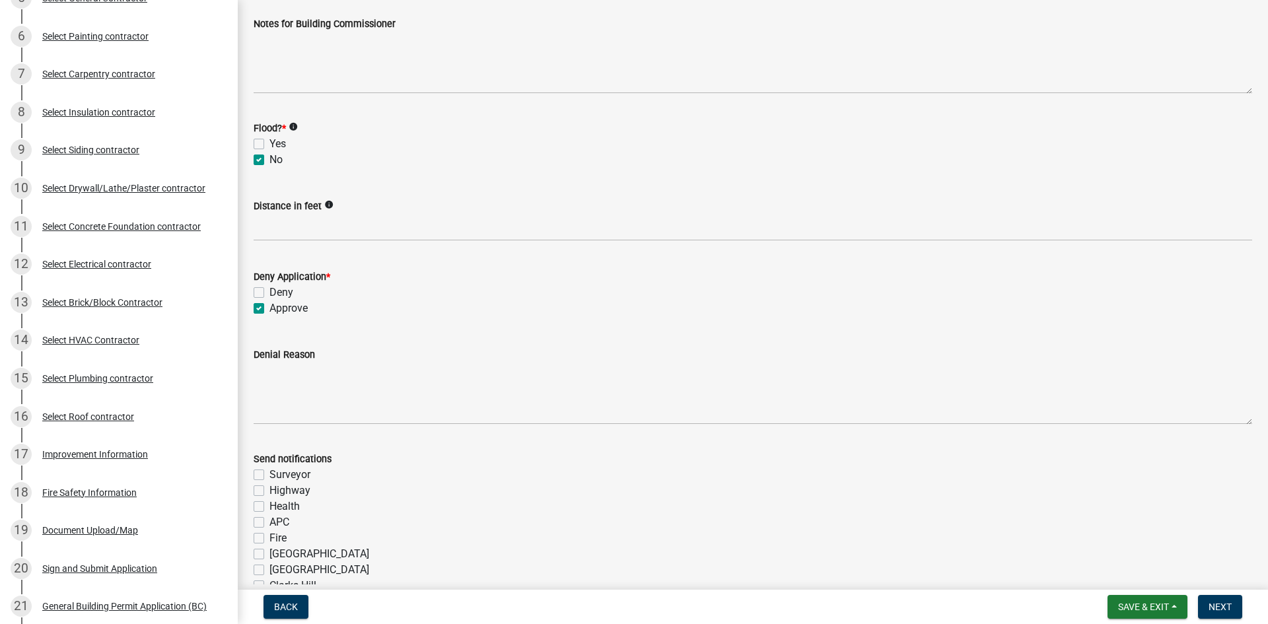
scroll to position [132, 0]
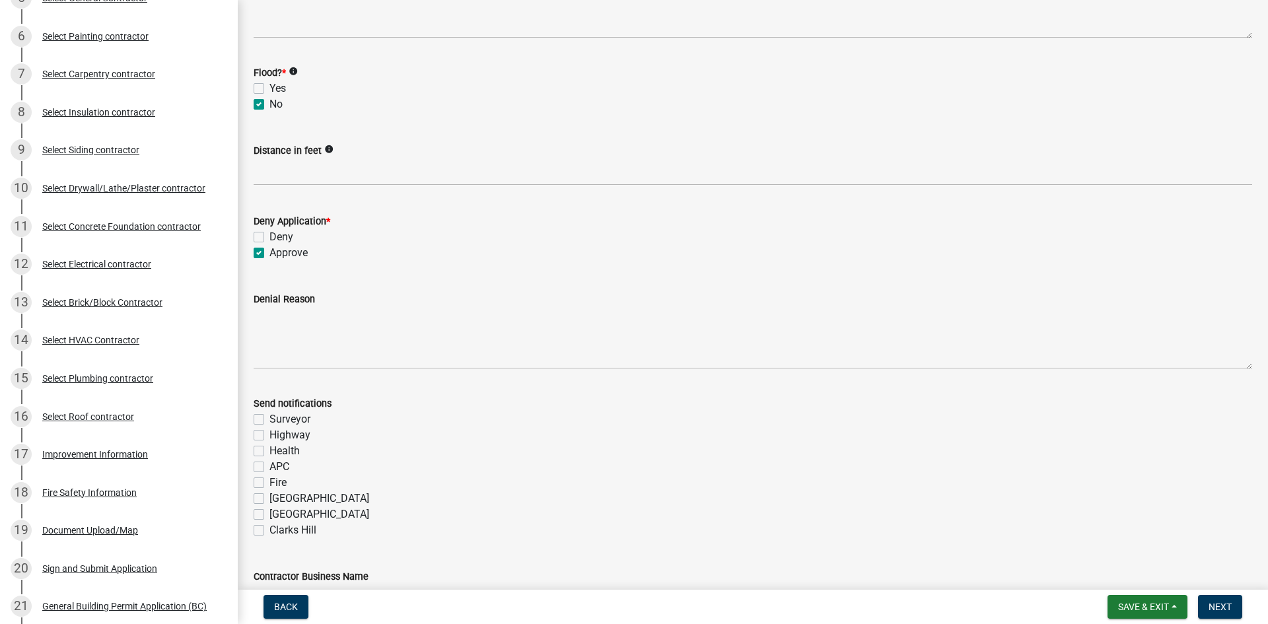
drag, startPoint x: 259, startPoint y: 484, endPoint x: 790, endPoint y: 603, distance: 544.1
click at [269, 484] on label "Fire" at bounding box center [277, 483] width 17 height 16
click at [269, 483] on input "Fire" at bounding box center [273, 479] width 9 height 9
checkbox input "true"
checkbox input "false"
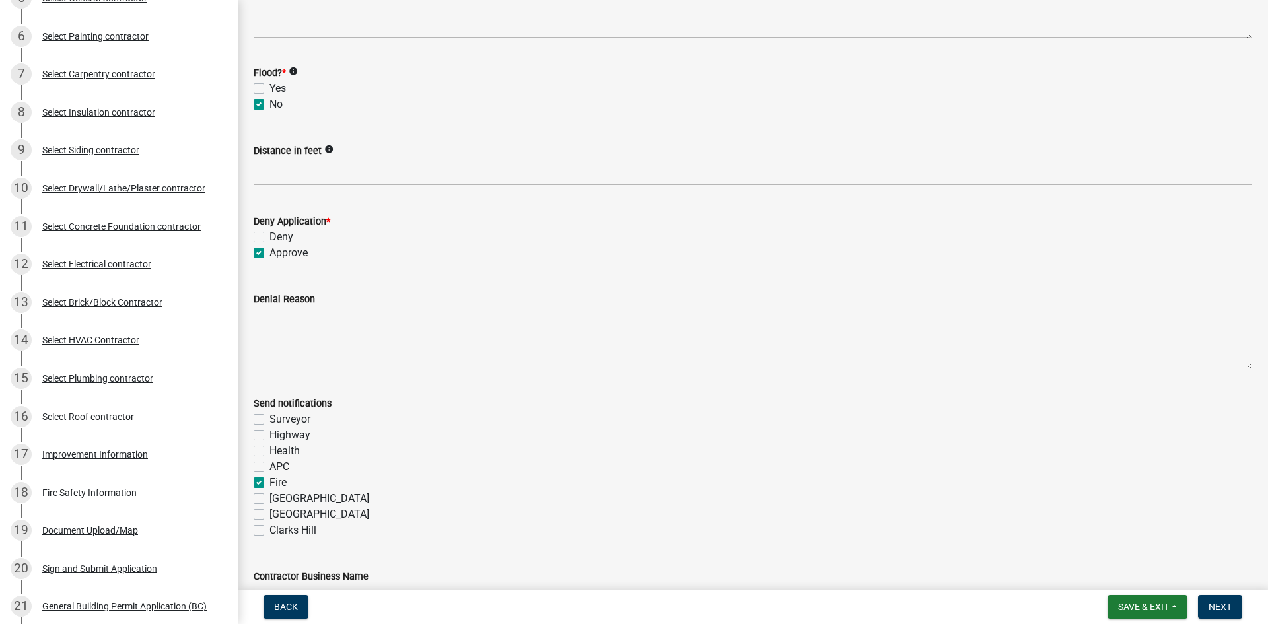
checkbox input "false"
checkbox input "true"
checkbox input "false"
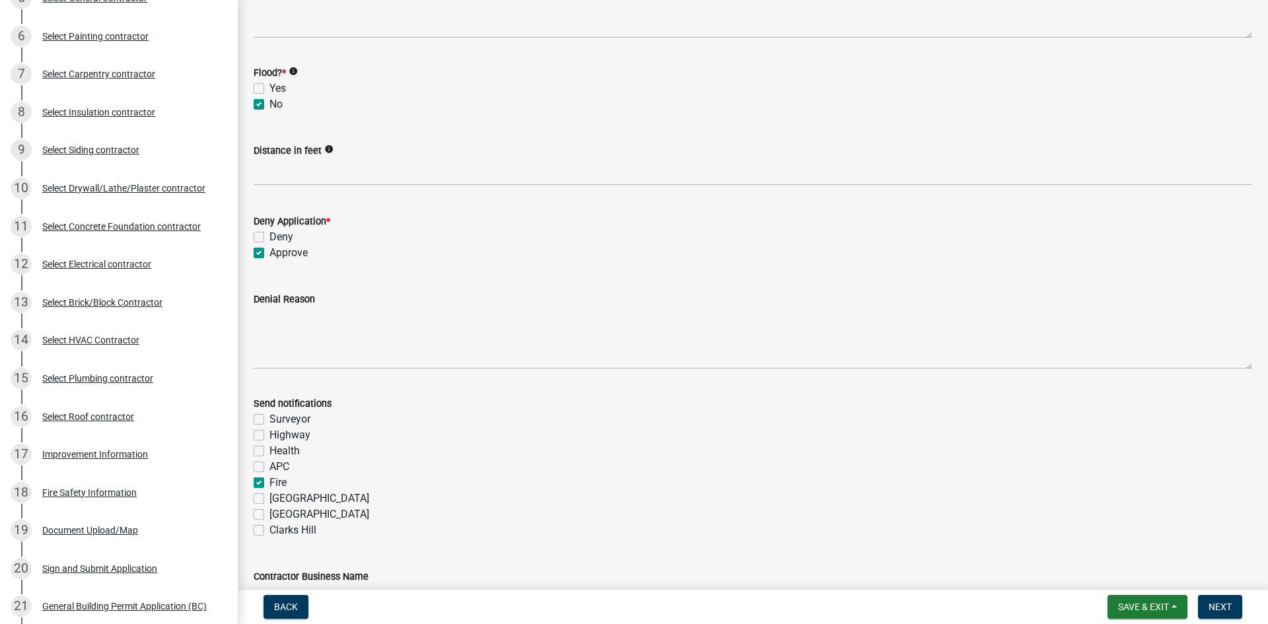
checkbox input "false"
click at [1235, 601] on button "Next" at bounding box center [1220, 607] width 44 height 24
